Goal: Task Accomplishment & Management: Manage account settings

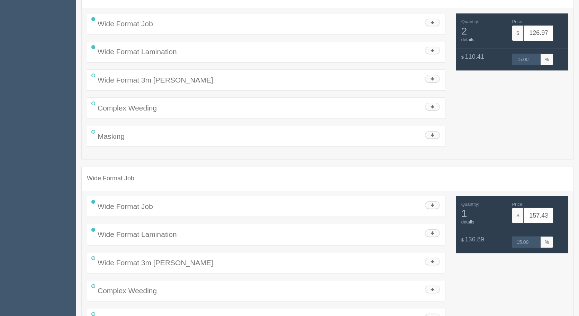
scroll to position [209, 0]
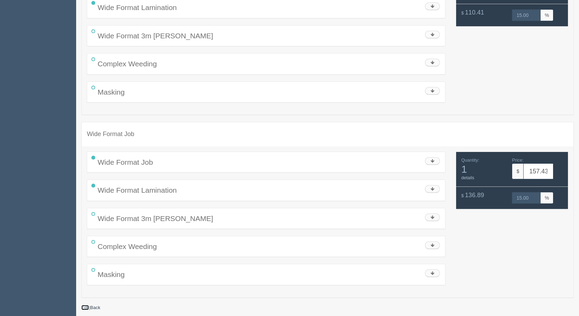
click at [85, 306] on link "Edit" at bounding box center [85, 307] width 8 height 5
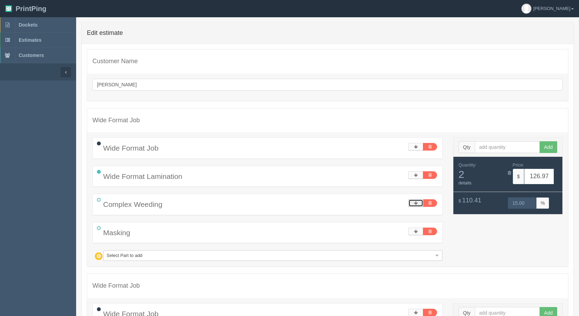
click at [414, 205] on icon at bounding box center [416, 203] width 4 height 4
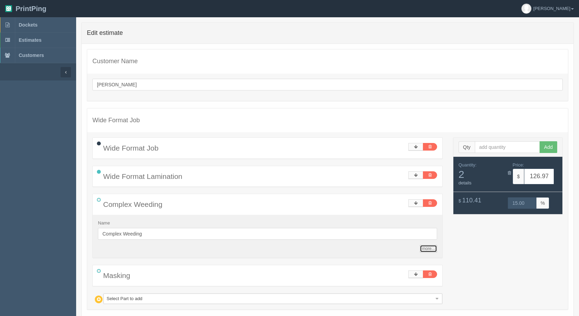
click at [430, 251] on link "more..." at bounding box center [427, 249] width 17 height 8
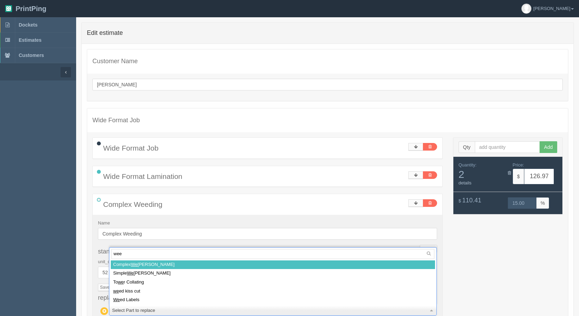
type input "weed"
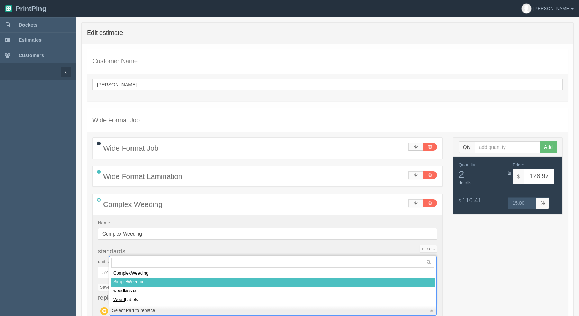
select select
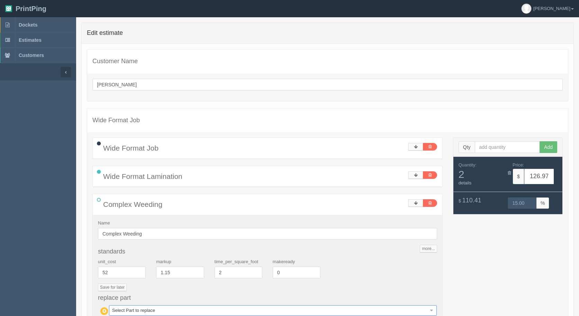
type input "82.88"
type input "15.00"
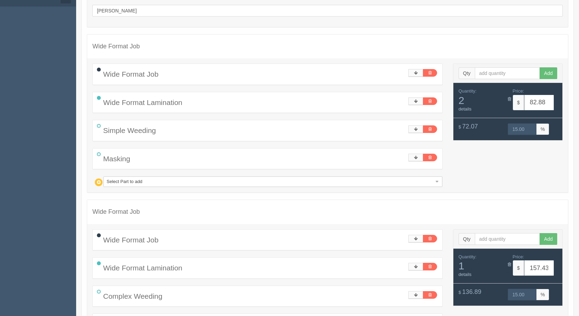
scroll to position [202, 0]
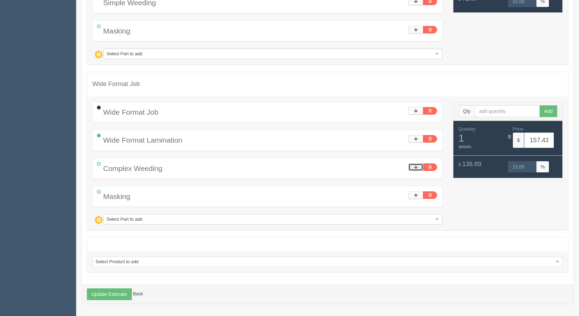
drag, startPoint x: 418, startPoint y: 163, endPoint x: 413, endPoint y: 168, distance: 7.1
click at [418, 164] on link at bounding box center [415, 168] width 15 height 8
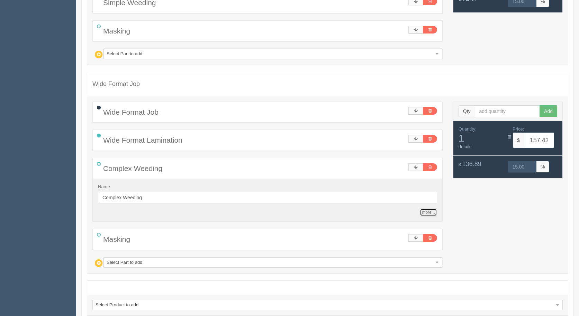
click at [422, 214] on link "more..." at bounding box center [427, 213] width 17 height 8
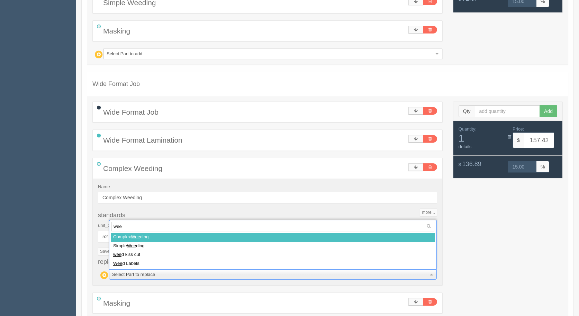
type input "weed"
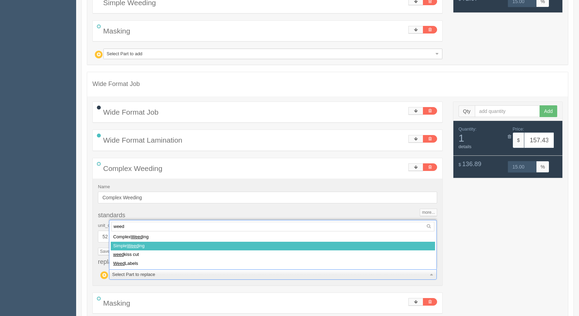
select select
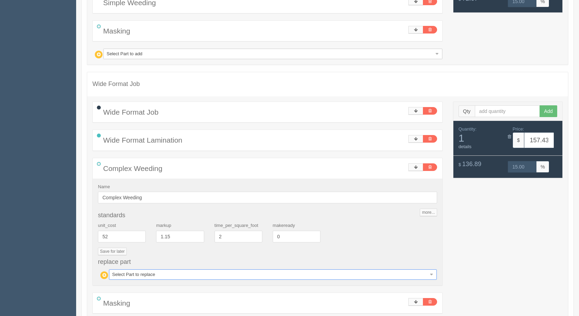
type input "101.61"
type input "15.00"
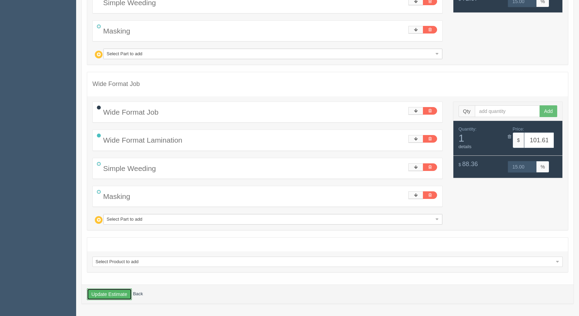
click at [121, 294] on button "Update Estimate" at bounding box center [109, 295] width 45 height 12
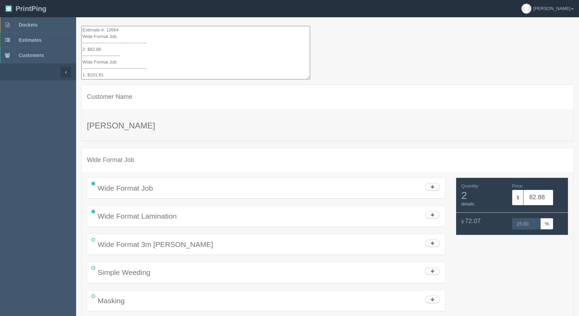
drag, startPoint x: 86, startPoint y: 64, endPoint x: 48, endPoint y: -18, distance: 90.8
click at [48, 0] on html "PrintPing Gerry Administration Edit account ( info@allrushbindery.com ) Logout …" at bounding box center [289, 262] width 579 height 525
drag, startPoint x: 119, startPoint y: 68, endPoint x: 40, endPoint y: -27, distance: 122.8
click at [40, 0] on html "PrintPing Gerry Administration Edit account ( info@allrushbindery.com ) Logout …" at bounding box center [289, 262] width 579 height 525
